Goal: Task Accomplishment & Management: Use online tool/utility

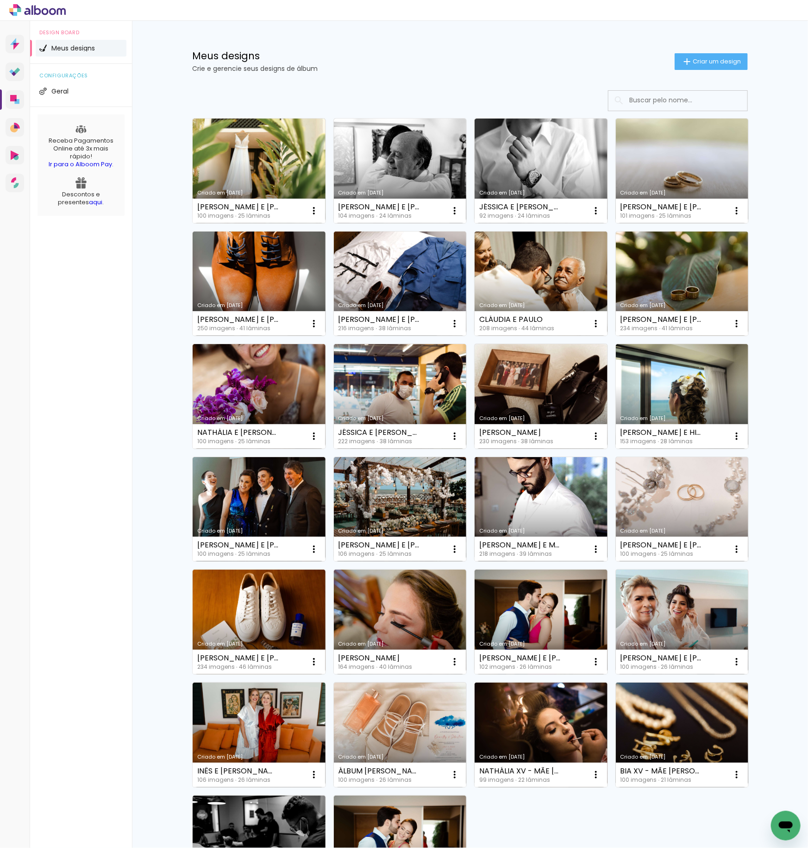
scroll to position [157, 0]
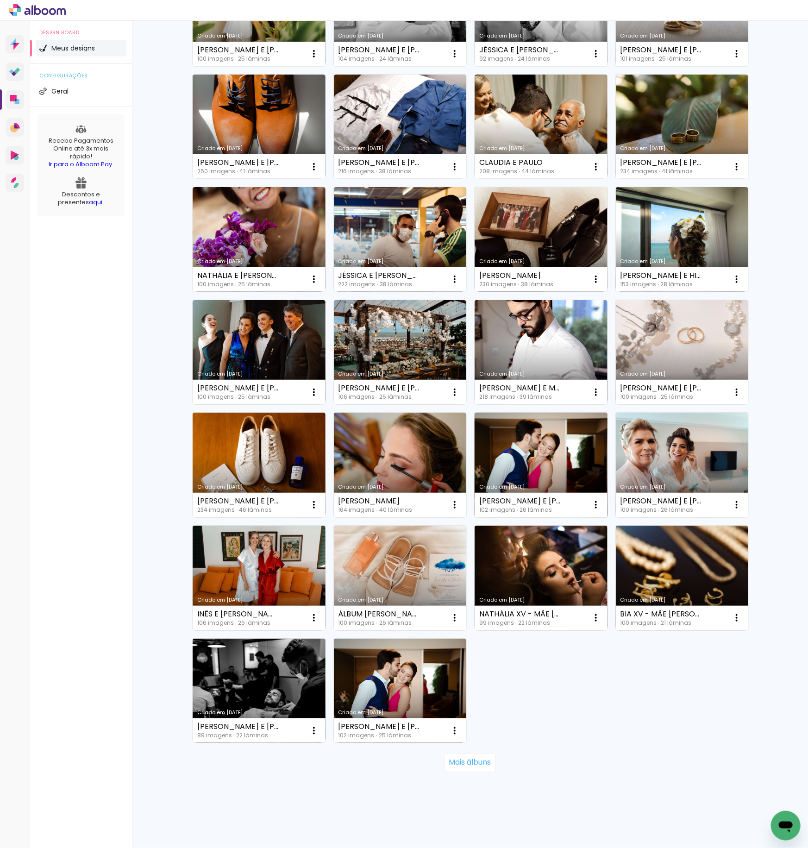
click at [548, 468] on link "Criado em [DATE]" at bounding box center [541, 465] width 133 height 105
